Goal: Obtain resource: Download file/media

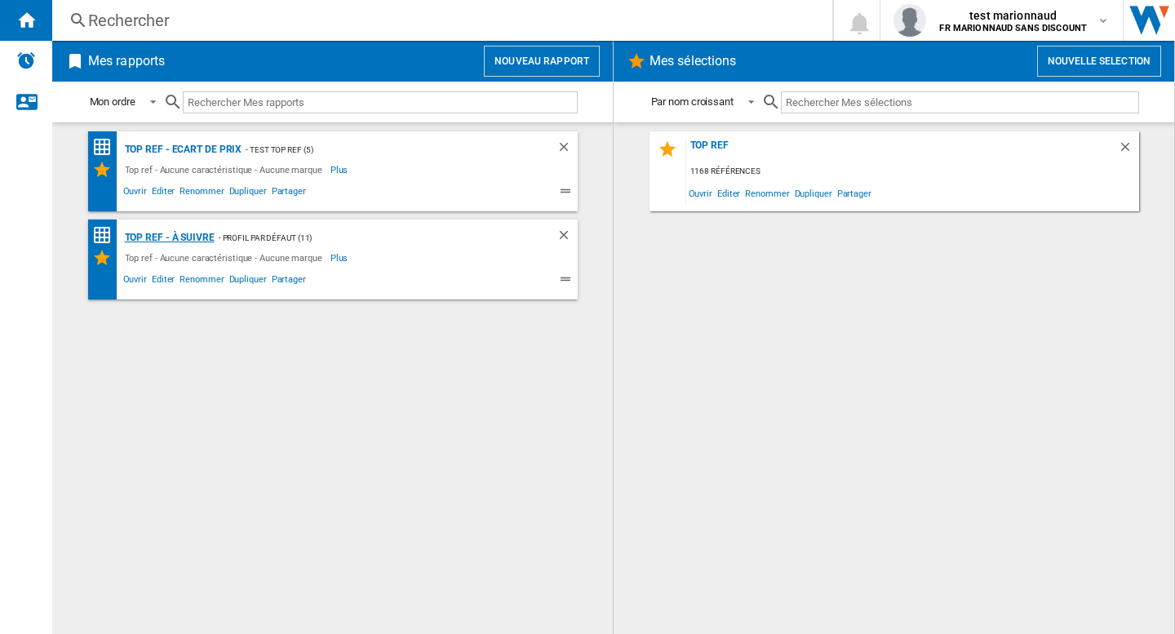
click at [172, 235] on div "Top ref - à suivre" at bounding box center [168, 238] width 94 height 20
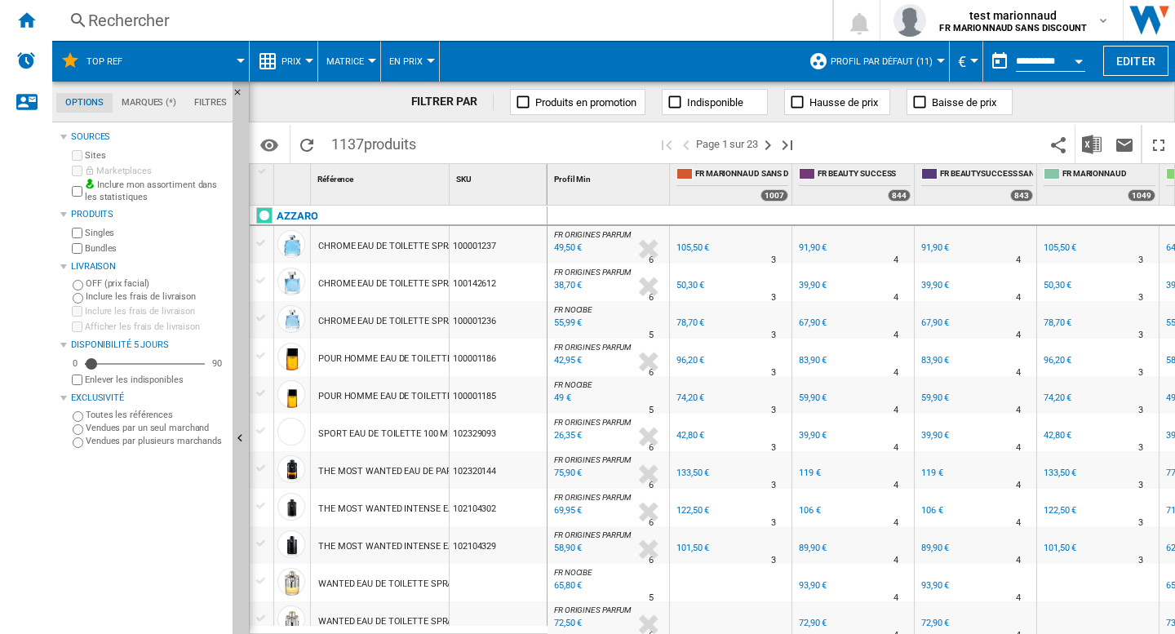
click at [412, 69] on button "En Prix" at bounding box center [410, 61] width 42 height 41
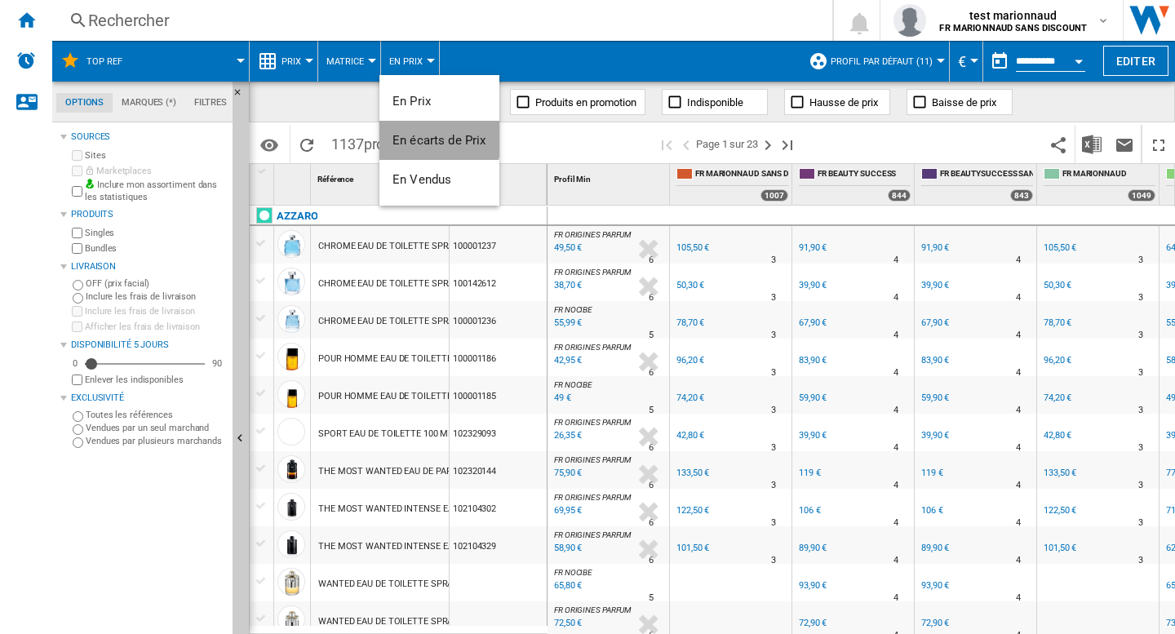
click at [438, 135] on span "En écarts de Prix" at bounding box center [440, 140] width 94 height 15
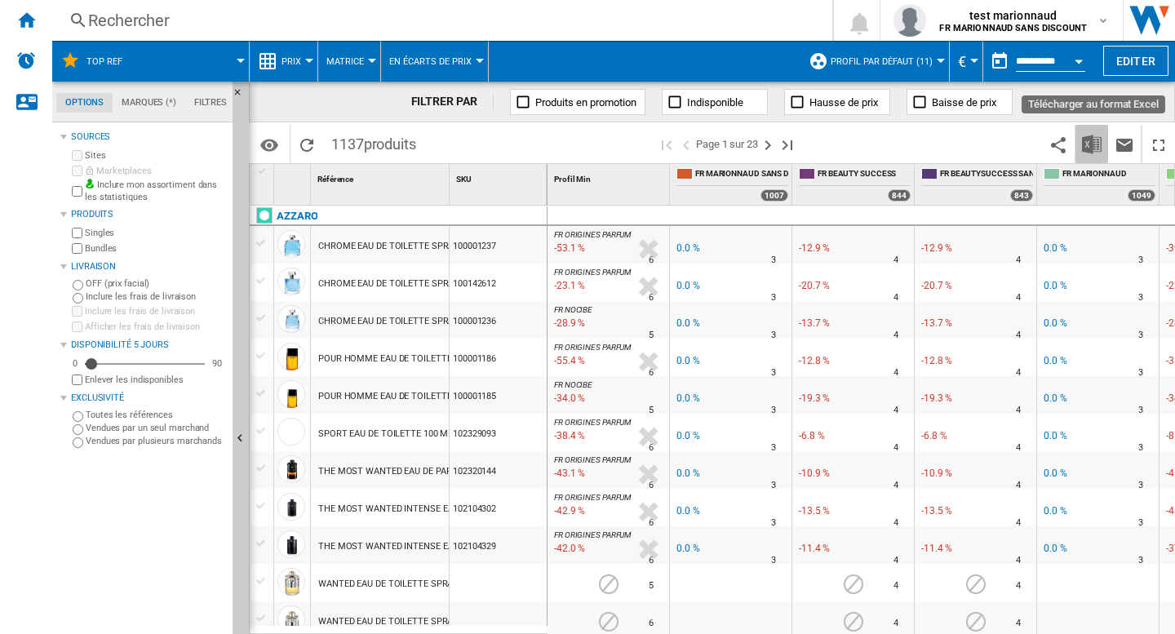
click at [1085, 148] on img "Télécharger au format Excel" at bounding box center [1092, 145] width 20 height 20
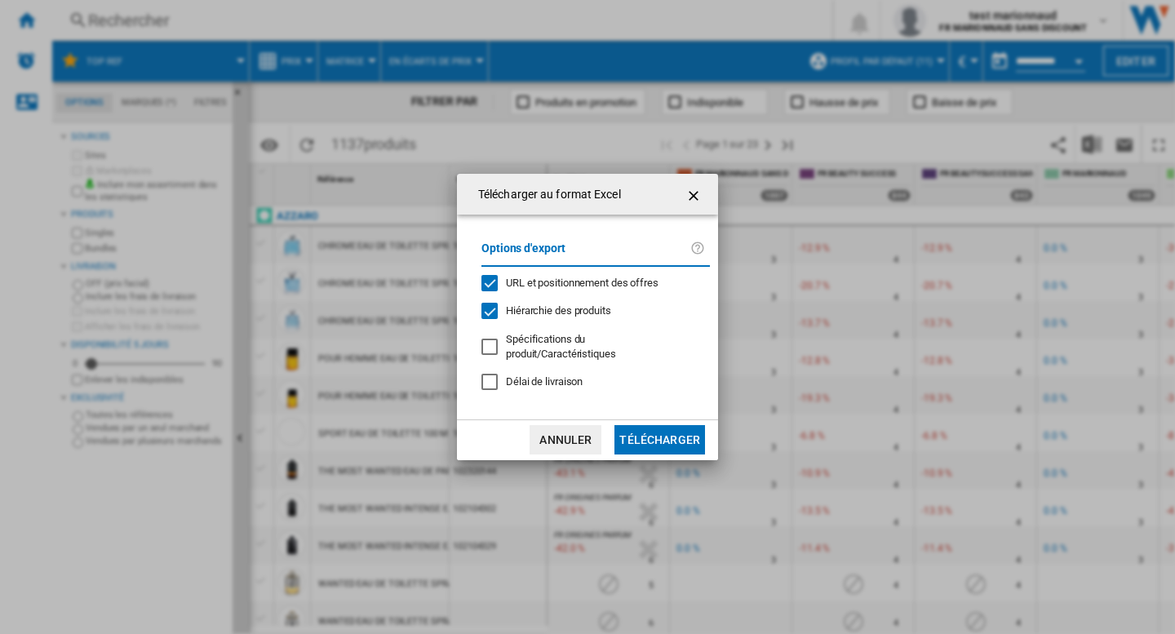
click at [536, 317] on span "Hiérarchie des produits" at bounding box center [558, 310] width 105 height 12
click at [552, 289] on span "URL et positionnement des offres" at bounding box center [582, 283] width 153 height 12
click at [682, 431] on button "Télécharger" at bounding box center [660, 439] width 91 height 29
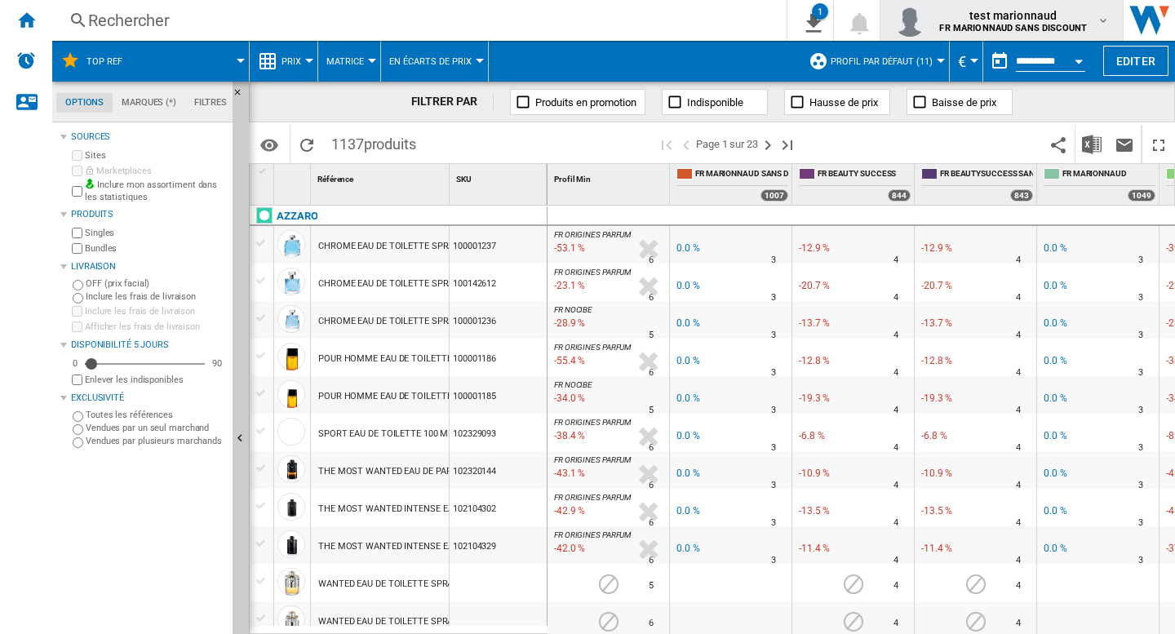
click at [1061, 28] on b "FR MARIONNAUD SANS DISCOUNT" at bounding box center [1014, 28] width 148 height 11
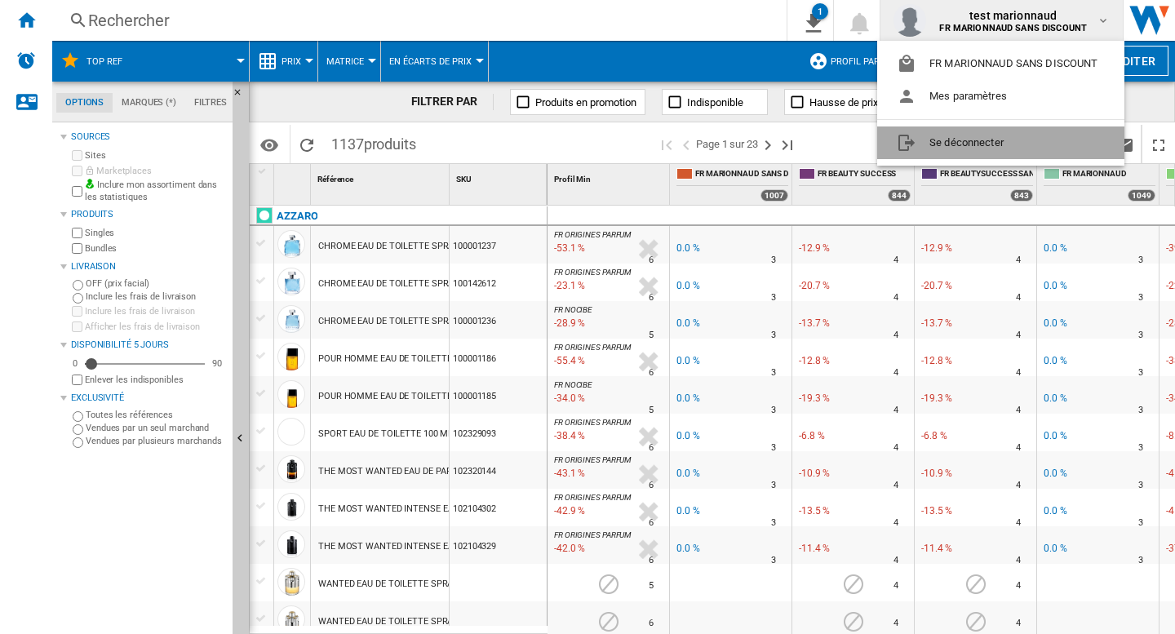
click at [988, 153] on button "Se déconnecter" at bounding box center [1000, 143] width 247 height 33
